Goal: Task Accomplishment & Management: Complete application form

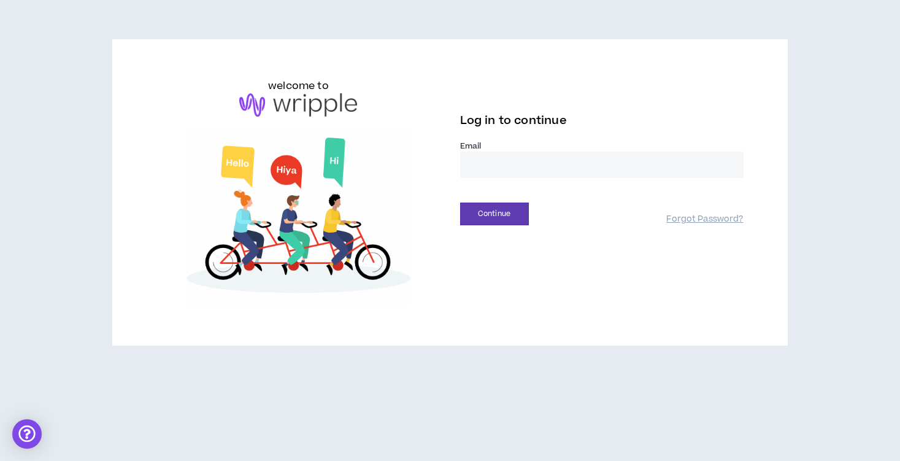
click at [510, 170] on input "email" at bounding box center [601, 165] width 283 height 26
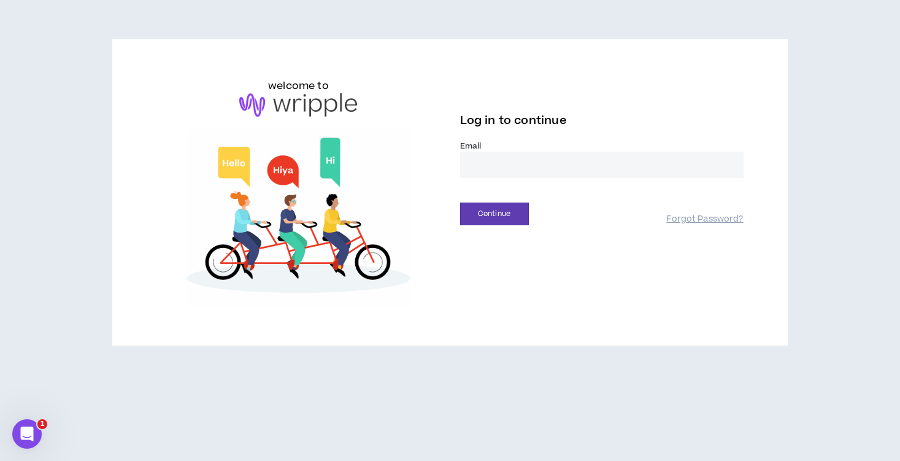
type input "**********"
click at [474, 218] on button "Continue" at bounding box center [494, 213] width 69 height 23
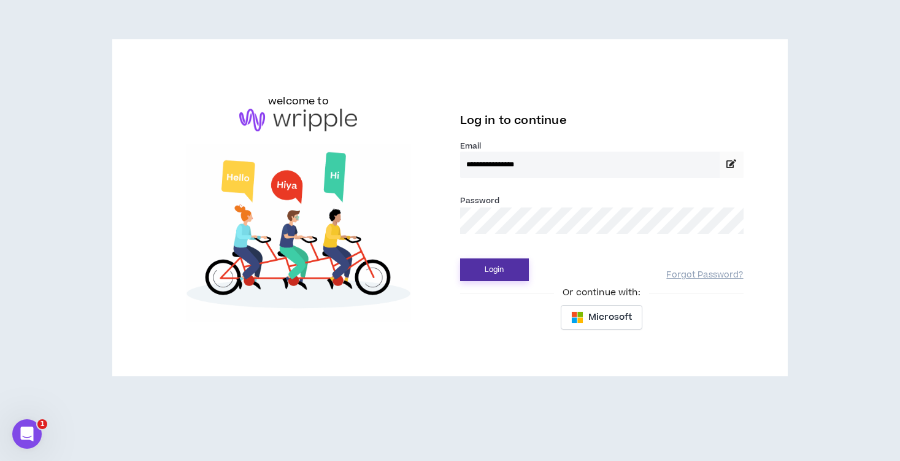
click at [460, 258] on button "Login" at bounding box center [494, 269] width 69 height 23
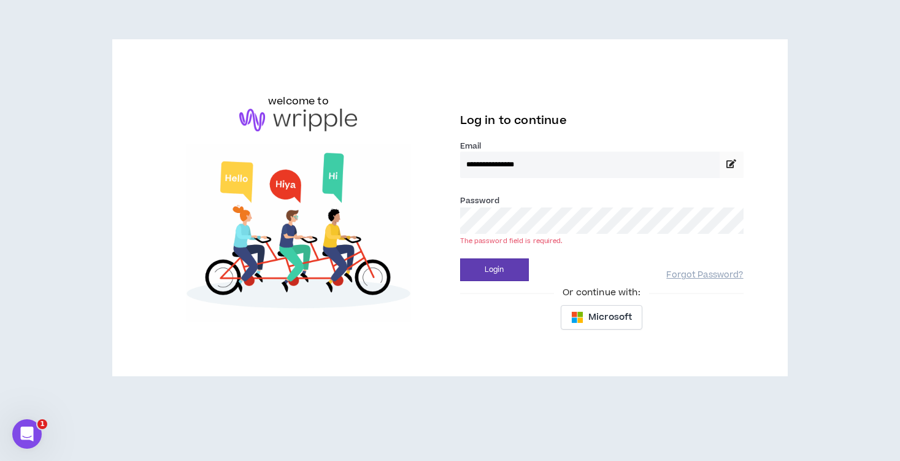
click at [460, 258] on button "Login" at bounding box center [494, 269] width 69 height 23
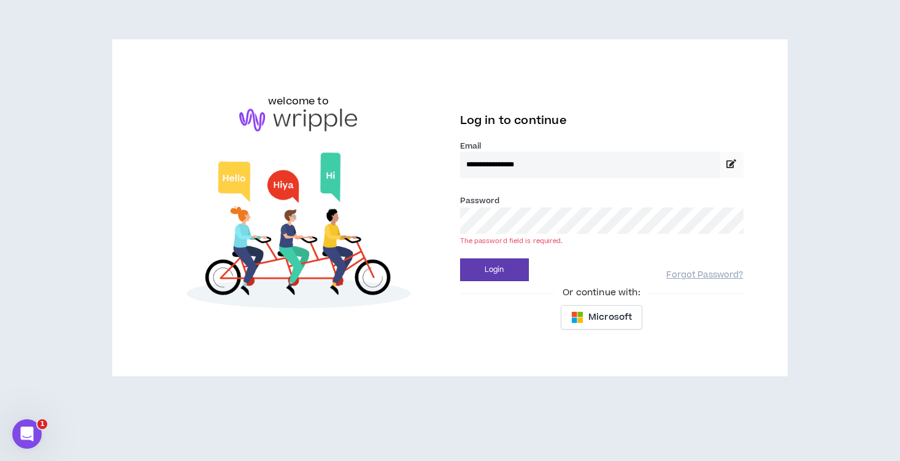
click at [460, 258] on button "Login" at bounding box center [494, 269] width 69 height 23
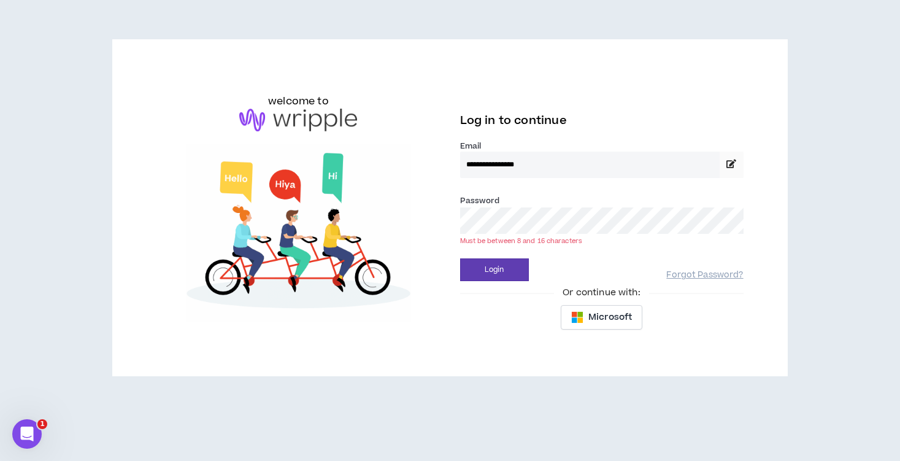
click at [460, 258] on button "Login" at bounding box center [494, 269] width 69 height 23
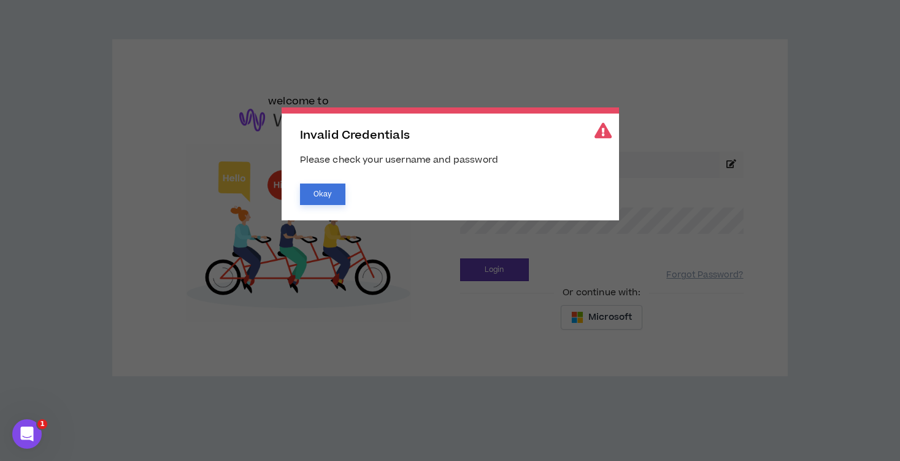
click at [337, 186] on button "Okay" at bounding box center [322, 193] width 45 height 21
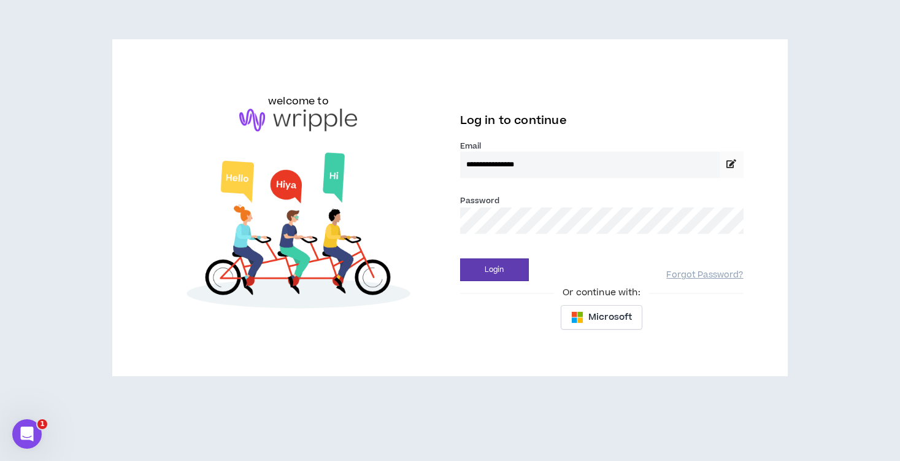
click at [386, 222] on div "**********" at bounding box center [450, 208] width 606 height 258
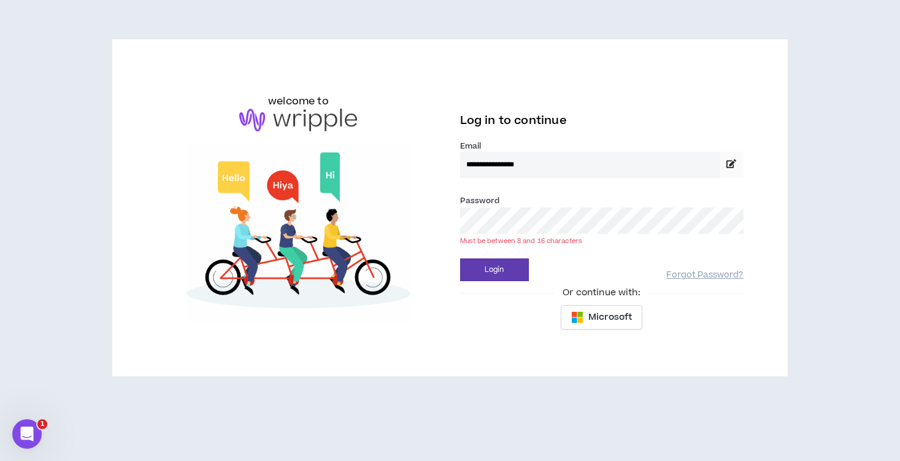
click at [460, 258] on button "Login" at bounding box center [494, 269] width 69 height 23
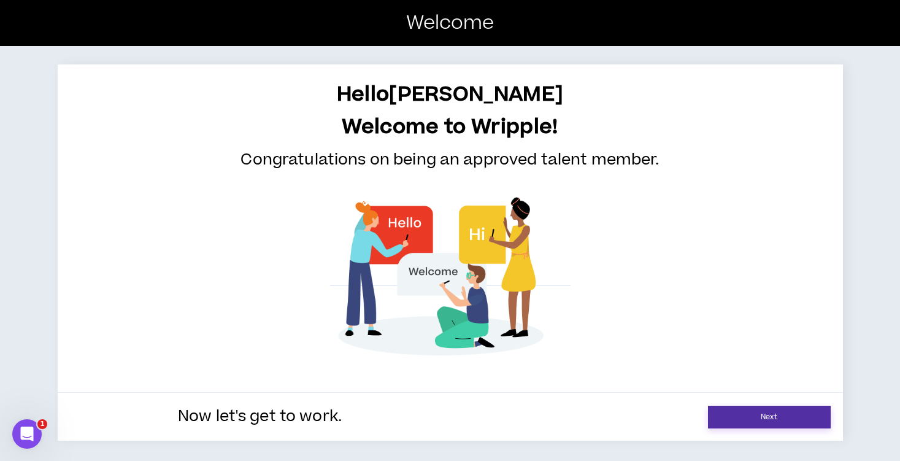
click at [767, 426] on link "Next" at bounding box center [769, 416] width 123 height 23
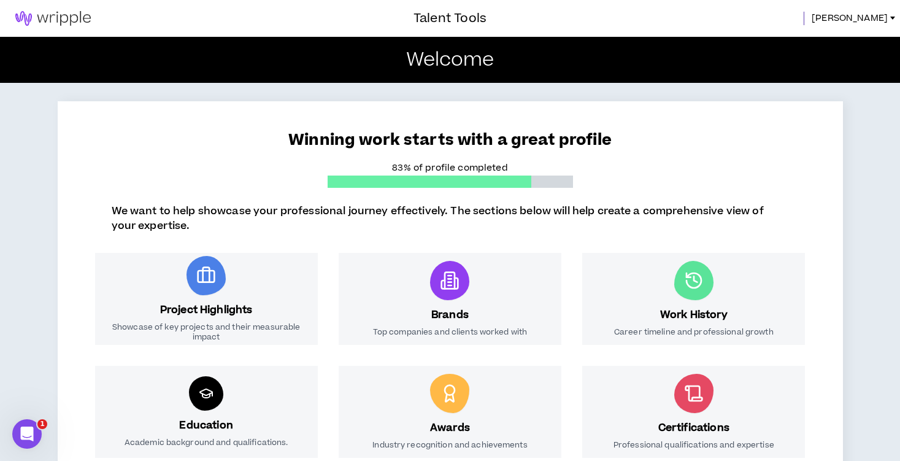
scroll to position [182, 0]
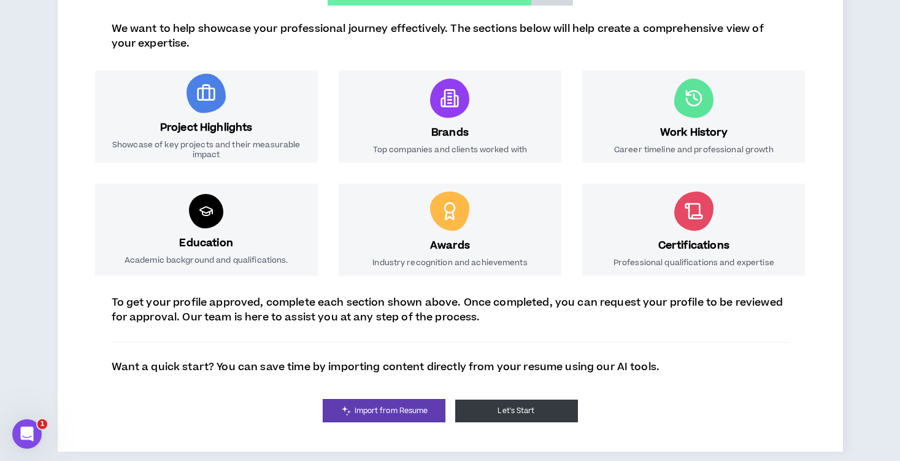
click at [504, 418] on button "Let's Start" at bounding box center [516, 410] width 123 height 23
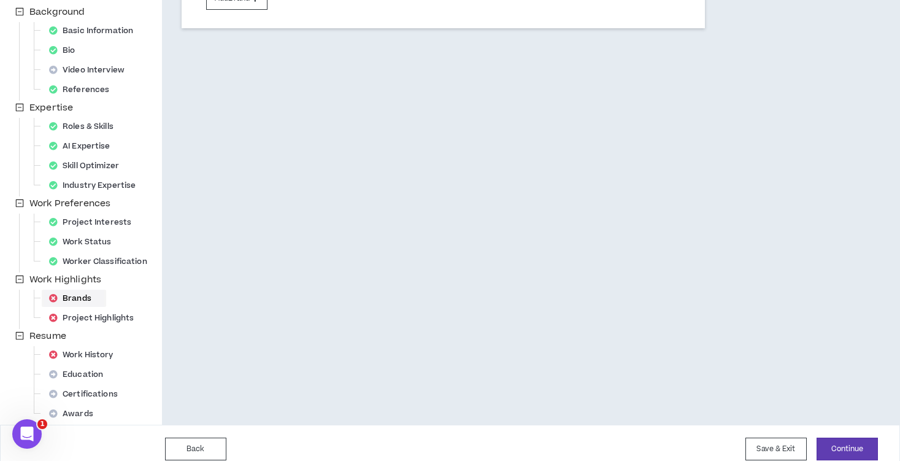
click at [82, 302] on div "Brands" at bounding box center [74, 298] width 60 height 17
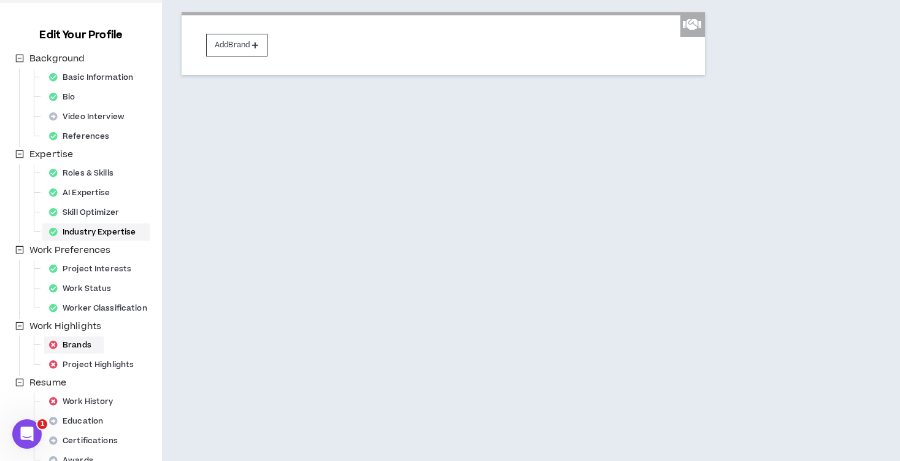
click at [92, 367] on div "Project Highlights" at bounding box center [95, 364] width 102 height 17
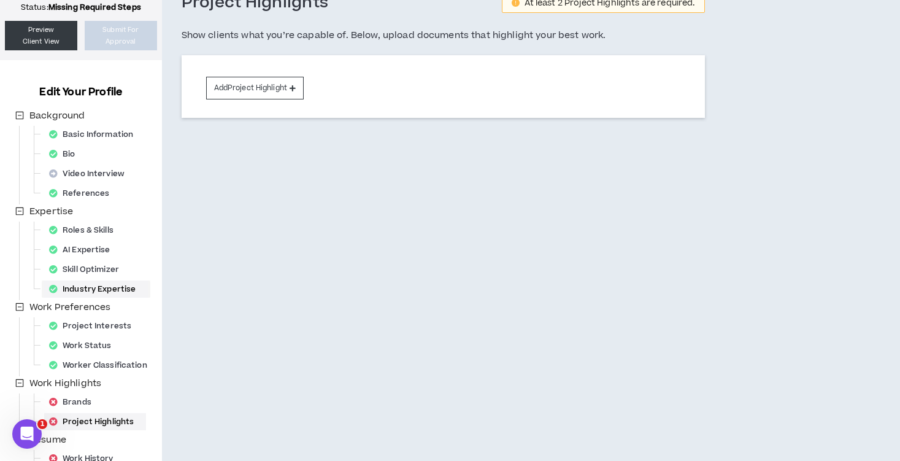
click at [92, 367] on div "Worker Classification" at bounding box center [101, 364] width 115 height 17
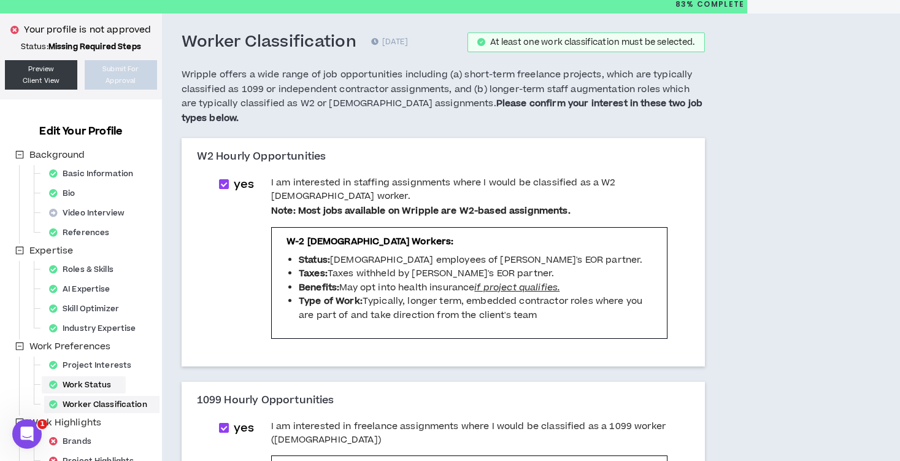
click at [95, 382] on div "Work Status" at bounding box center [83, 384] width 79 height 17
select select "*"
select select "*****"
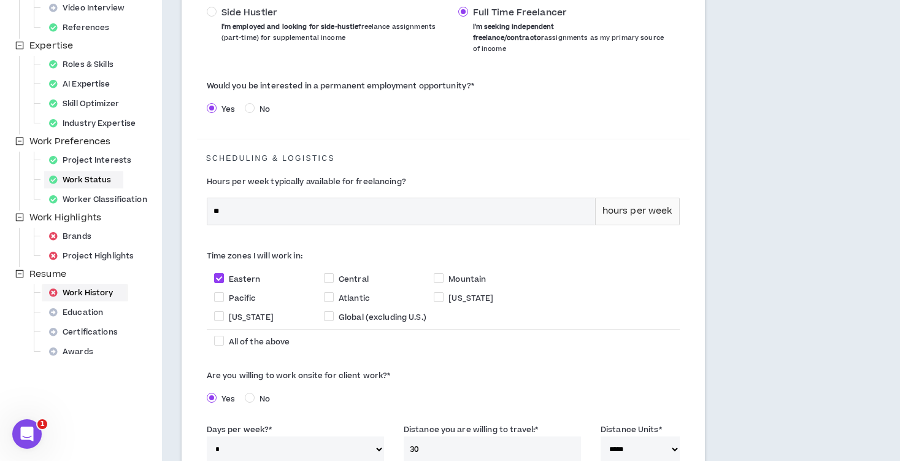
scroll to position [229, 0]
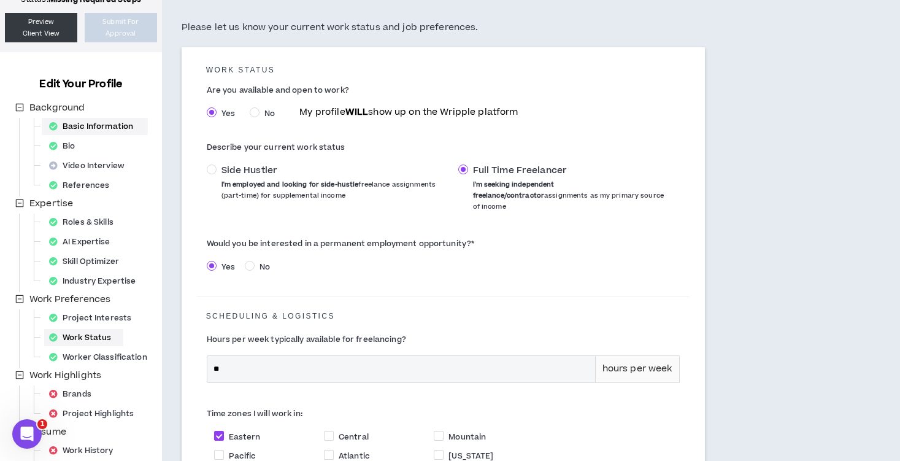
click at [97, 122] on div "Basic Information" at bounding box center [94, 126] width 101 height 17
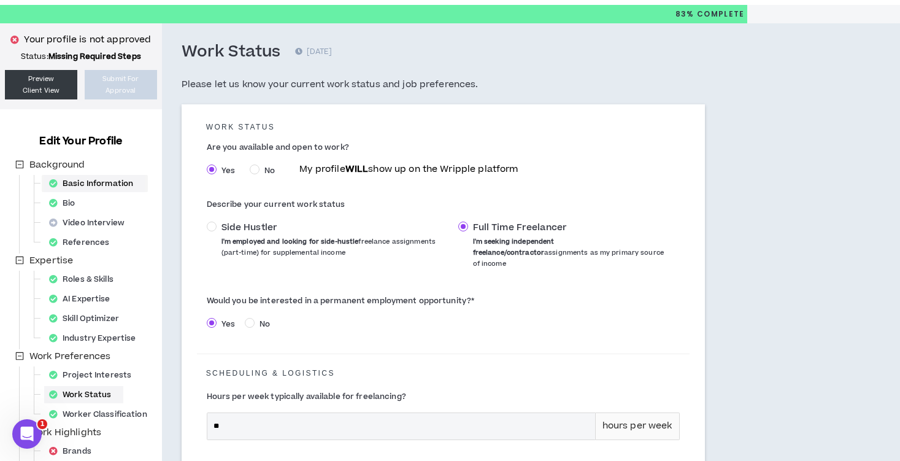
select select "*"
select select "US"
select select "*******"
select select "*"
select select "**********"
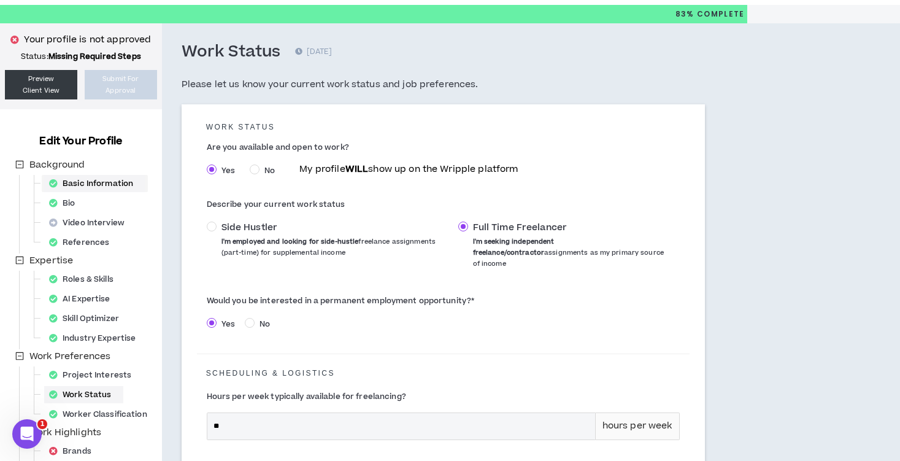
select select "*****"
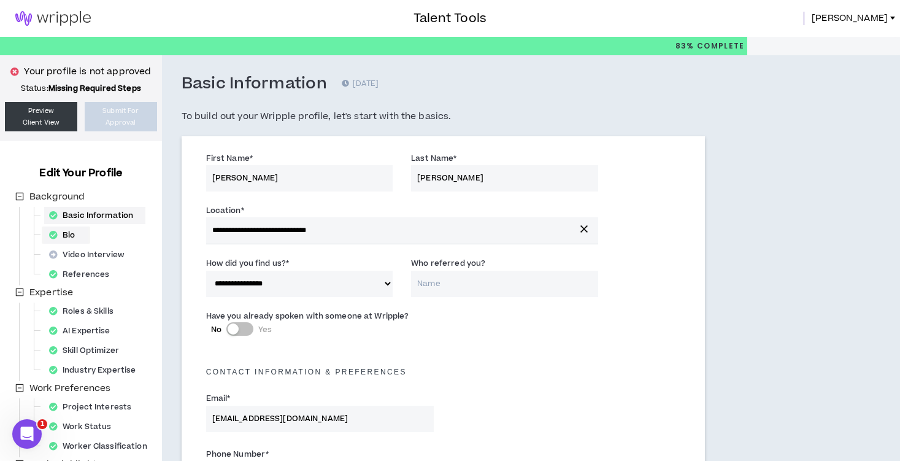
click at [79, 240] on div "Bio" at bounding box center [66, 234] width 44 height 17
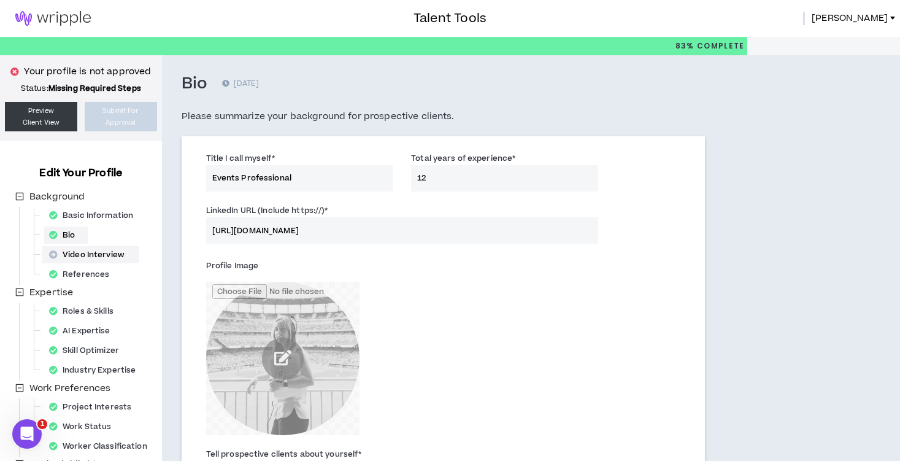
click at [80, 254] on div "Video Interview" at bounding box center [90, 254] width 93 height 17
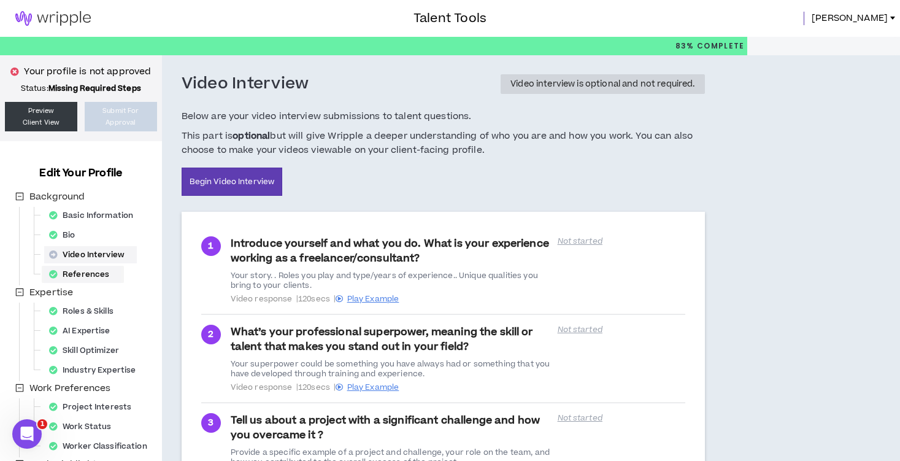
click at [88, 282] on div "References" at bounding box center [82, 274] width 77 height 17
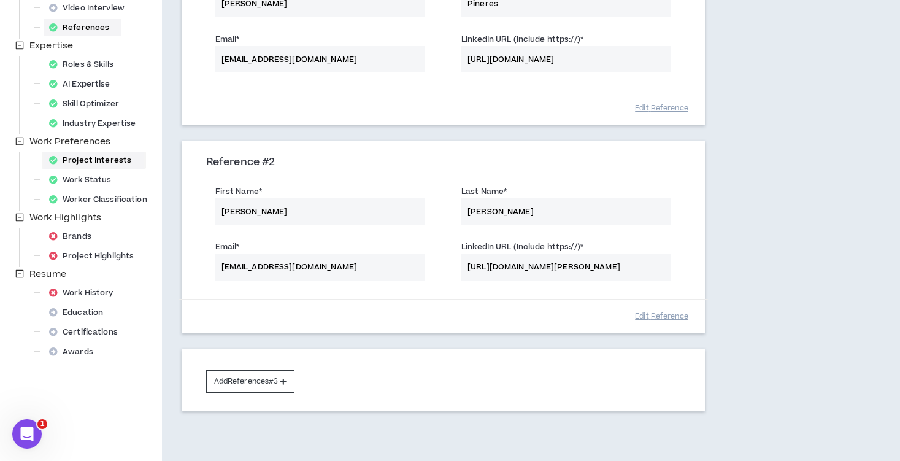
click at [102, 159] on div "Project Interests" at bounding box center [93, 160] width 99 height 17
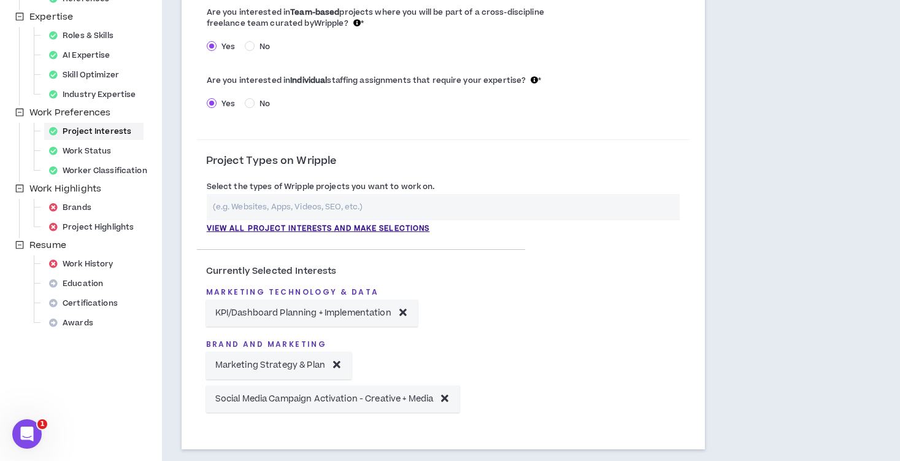
scroll to position [296, 0]
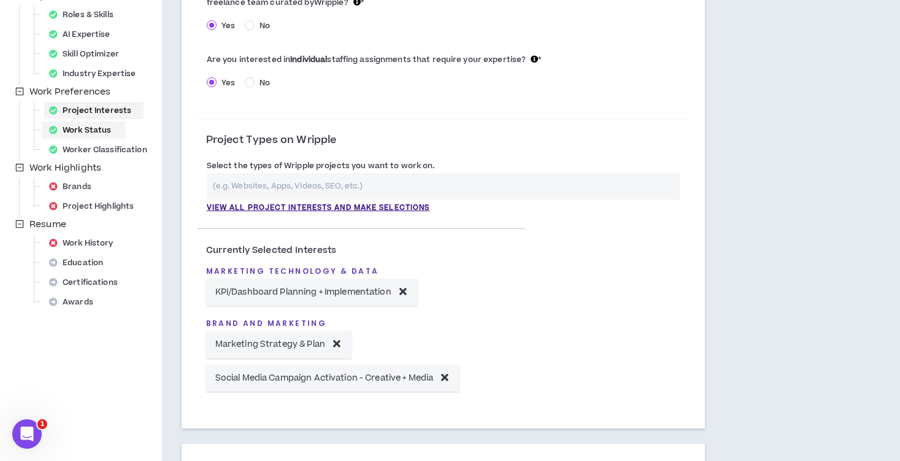
click at [102, 132] on div "Work Status" at bounding box center [83, 129] width 79 height 17
select select "*"
select select "*****"
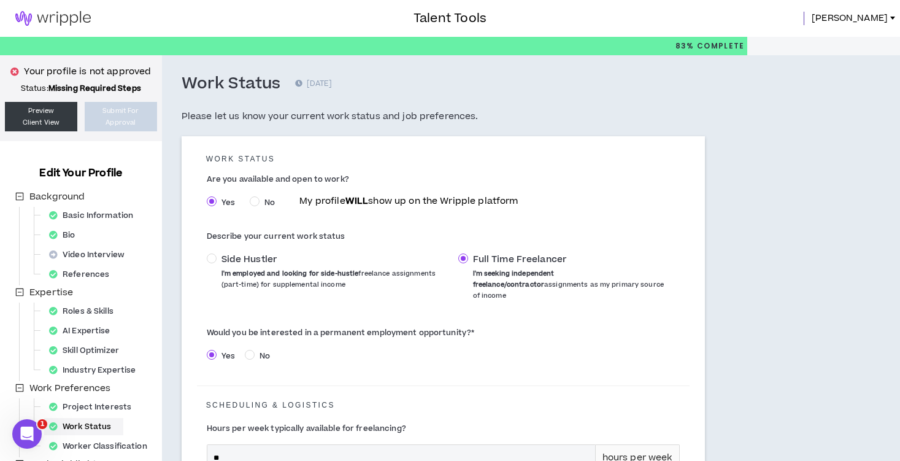
scroll to position [378, 0]
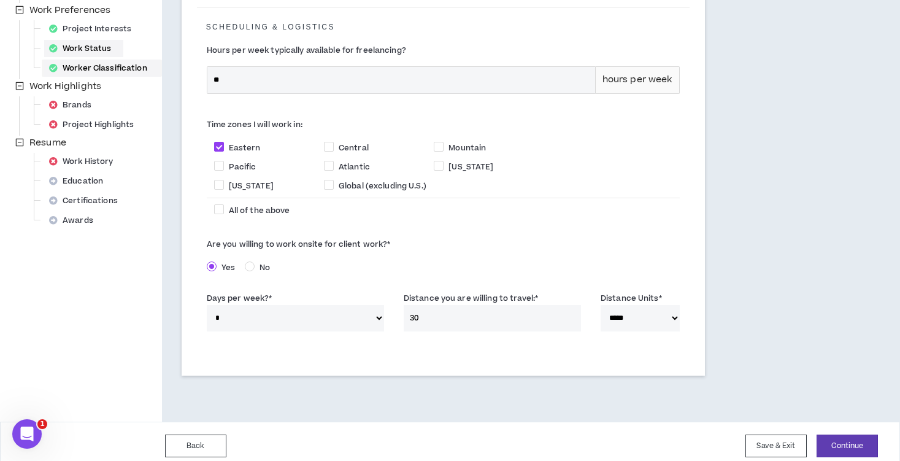
click at [112, 73] on div "Worker Classification" at bounding box center [101, 68] width 115 height 17
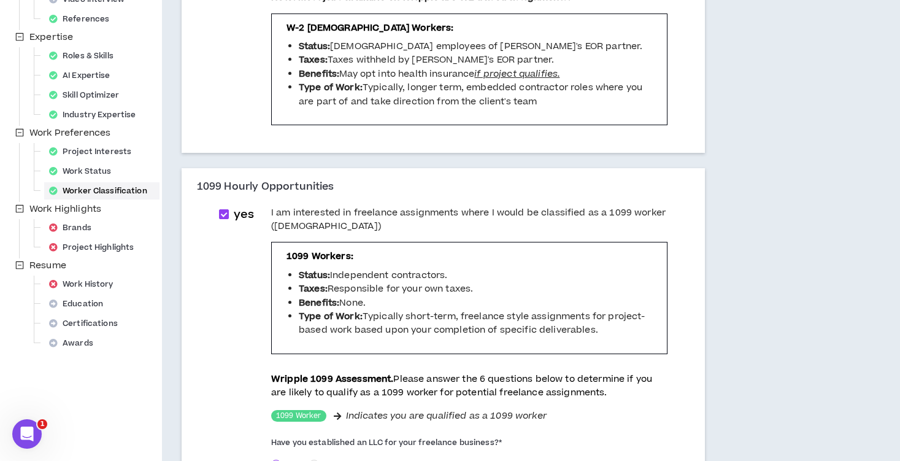
scroll to position [195, 0]
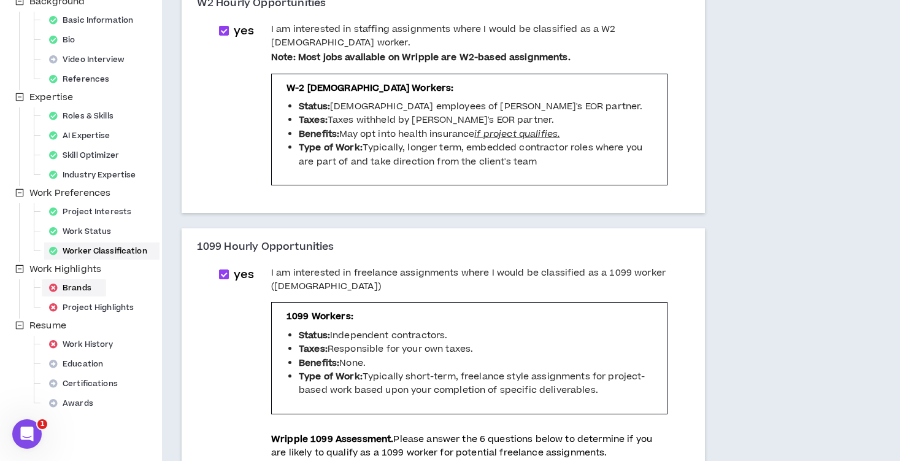
click at [92, 286] on div "Brands" at bounding box center [74, 287] width 60 height 17
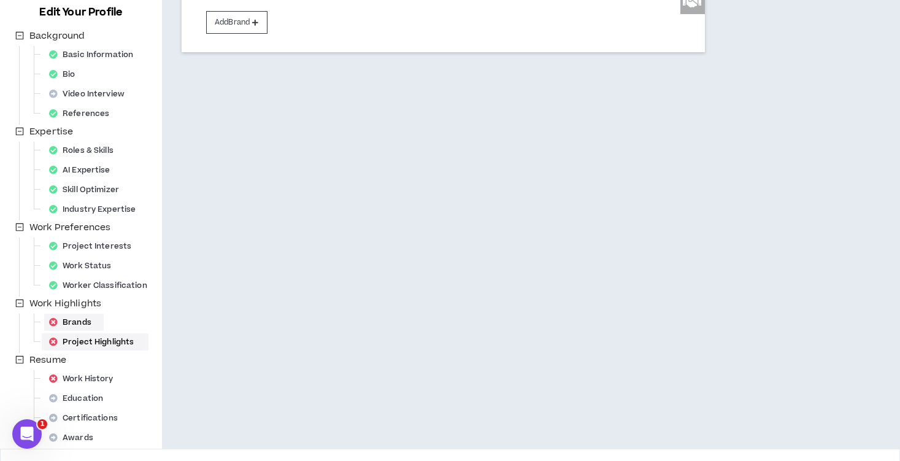
click at [102, 349] on div "Project Highlights" at bounding box center [95, 341] width 102 height 17
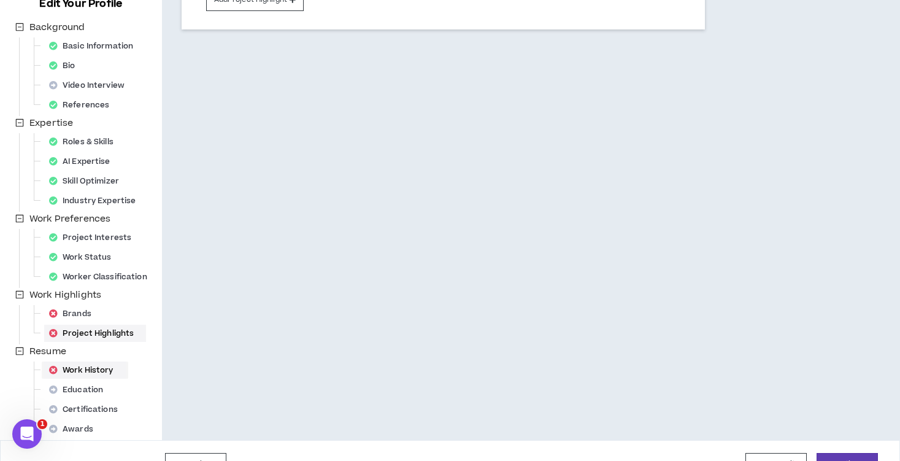
click at [78, 372] on div "Work History" at bounding box center [85, 369] width 82 height 17
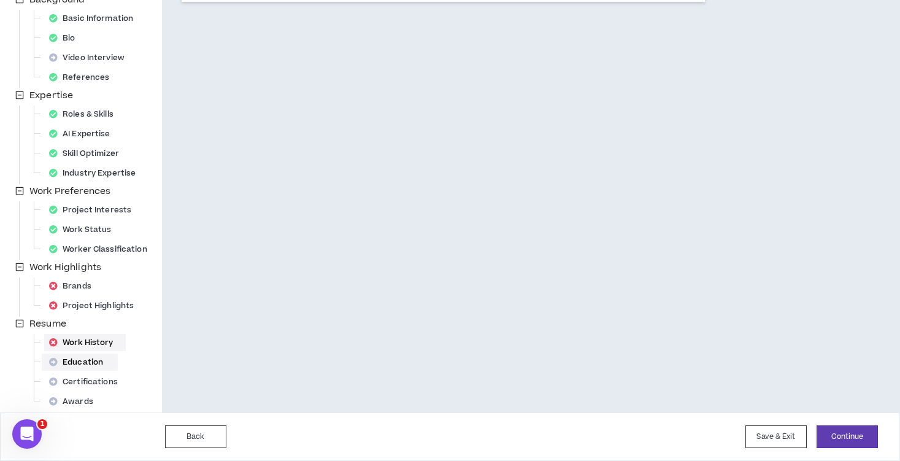
click at [95, 364] on div "Education" at bounding box center [79, 361] width 71 height 17
click at [96, 402] on div "Awards" at bounding box center [74, 401] width 61 height 17
